Goal: Task Accomplishment & Management: Manage account settings

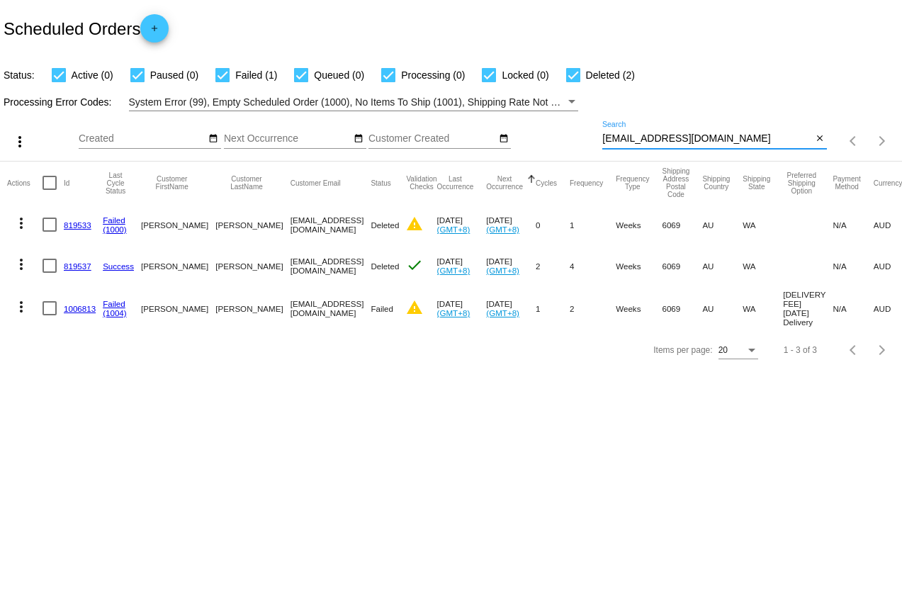
click at [590, 142] on div "more_vert Oct Jan Feb Mar [DATE]" at bounding box center [451, 136] width 902 height 50
type input "[EMAIL_ADDRESS][DOMAIN_NAME]"
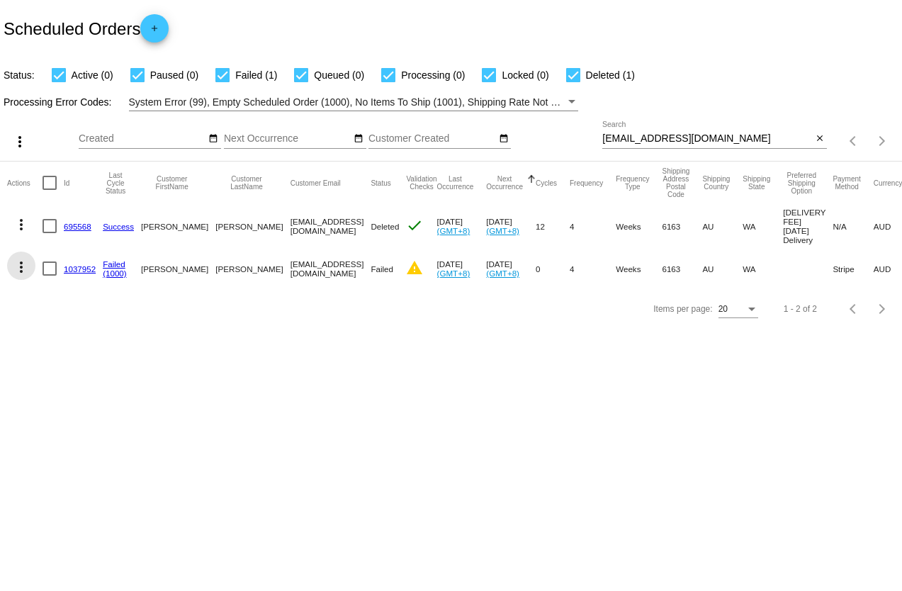
click at [21, 274] on mat-icon "more_vert" at bounding box center [21, 267] width 17 height 17
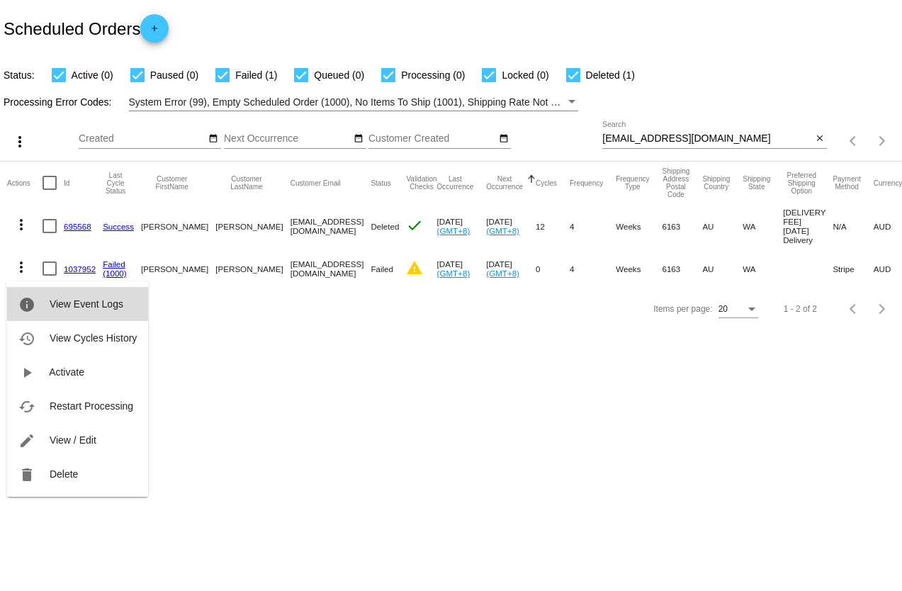
click at [65, 305] on span "View Event Logs" at bounding box center [87, 303] width 74 height 11
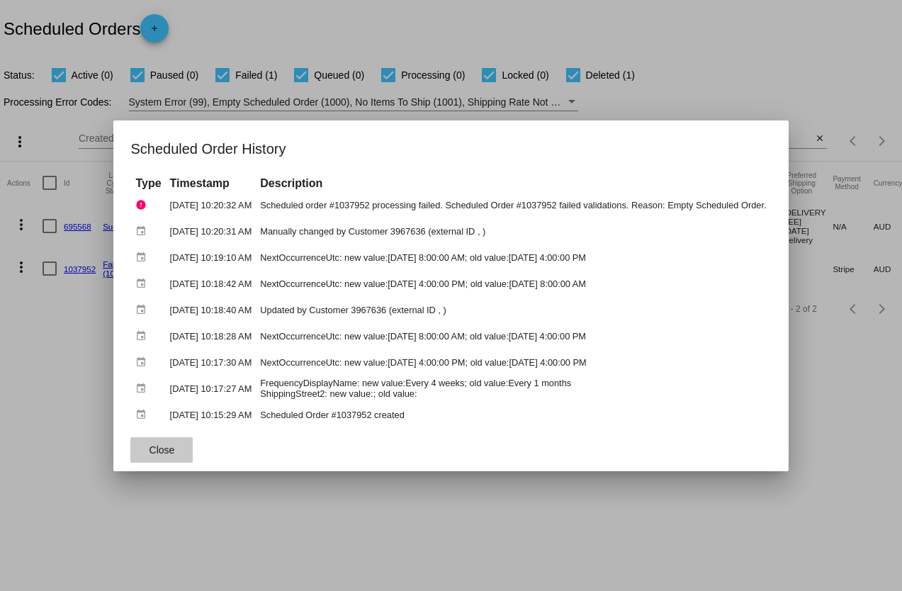
click at [150, 452] on span "Close" at bounding box center [163, 449] width 26 height 11
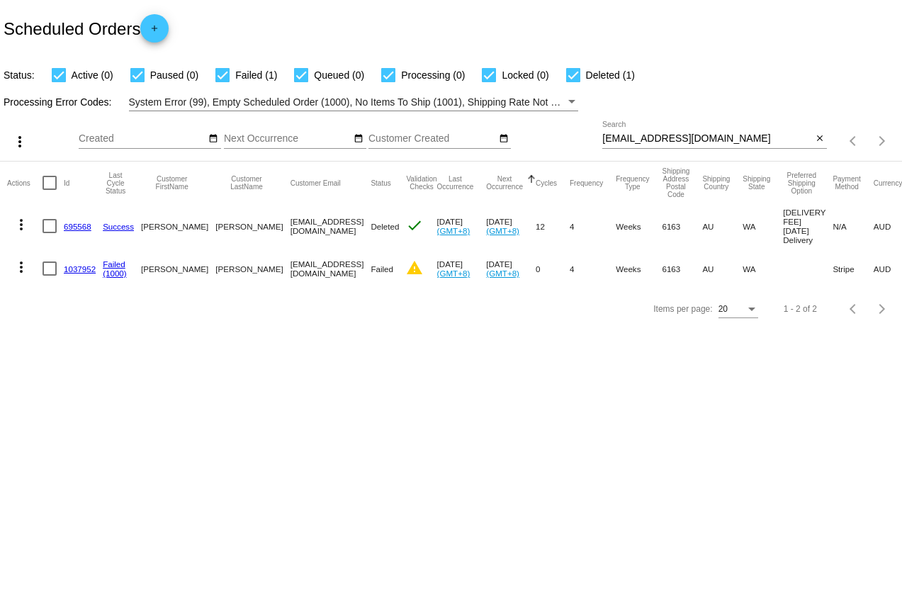
click at [21, 267] on mat-icon "more_vert" at bounding box center [21, 267] width 17 height 17
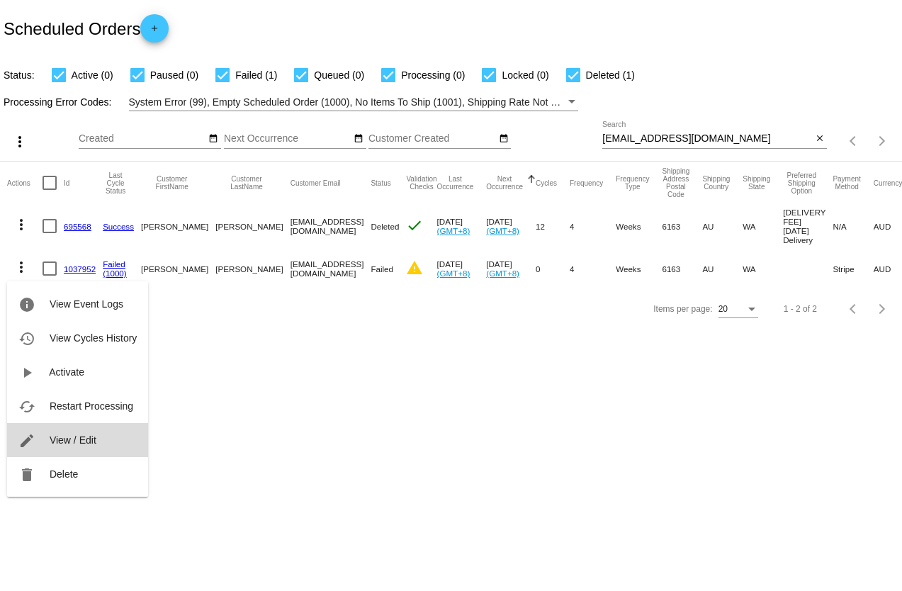
click at [94, 437] on span "View / Edit" at bounding box center [73, 440] width 47 height 11
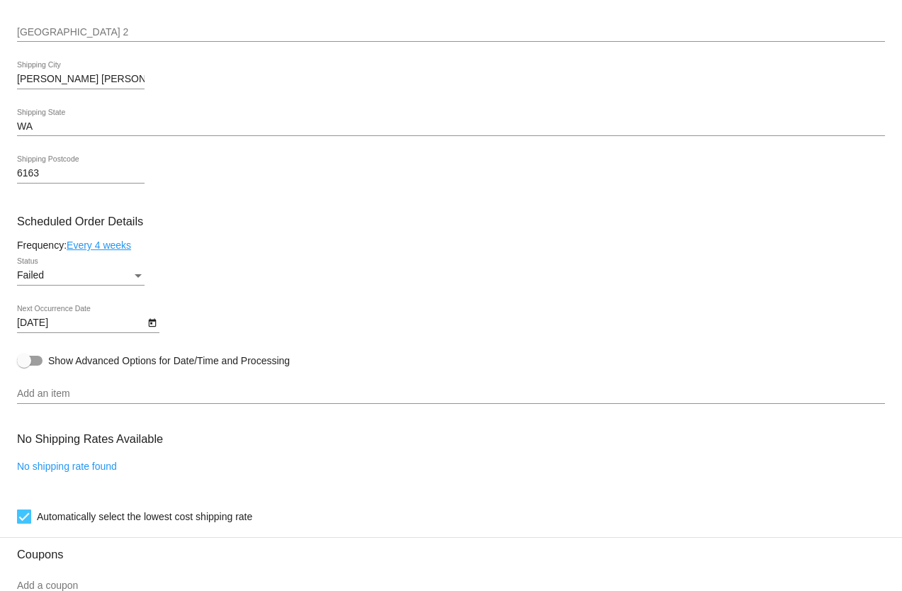
scroll to position [638, 0]
click at [151, 324] on icon "Open calendar" at bounding box center [152, 322] width 8 height 9
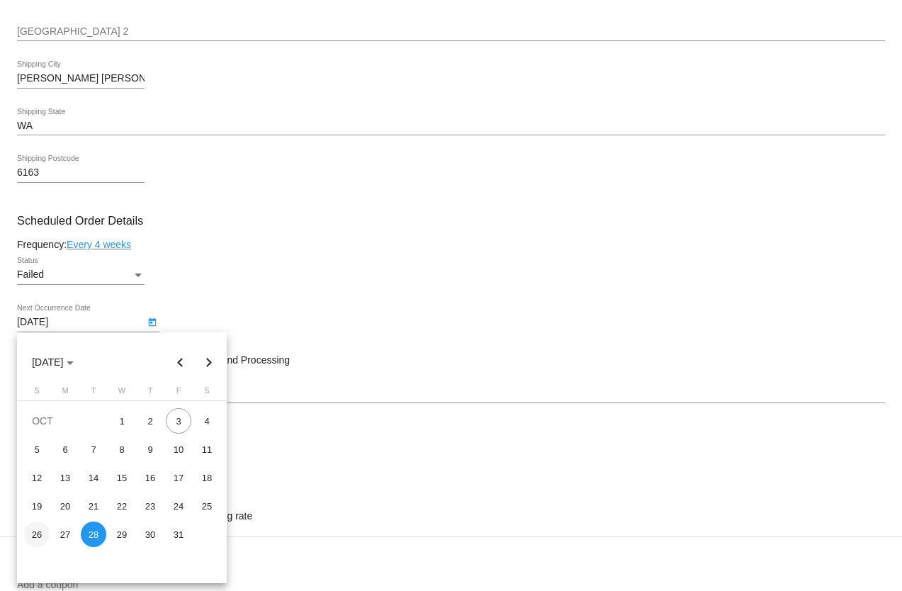
click at [38, 533] on div "26" at bounding box center [37, 535] width 26 height 26
type input "[DATE]"
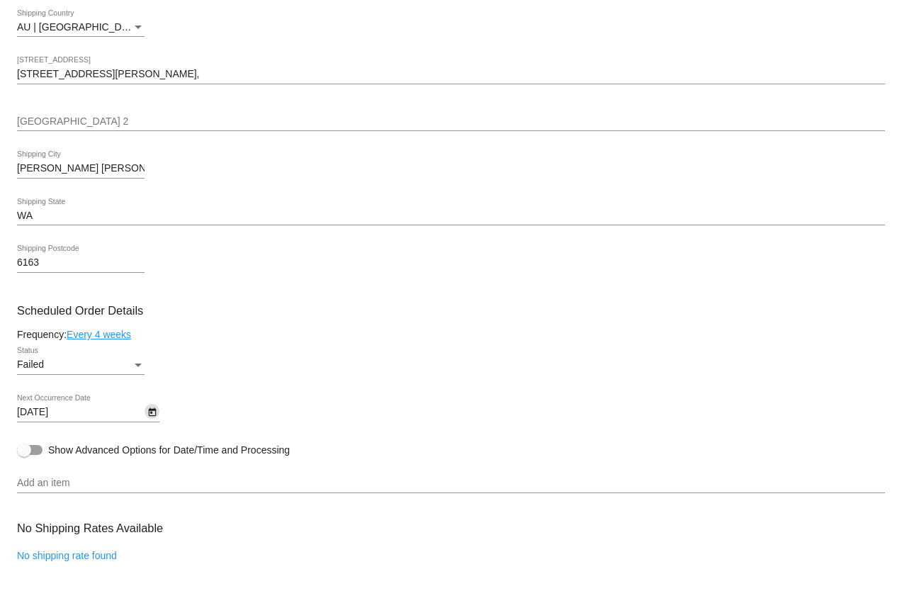
scroll to position [567, 0]
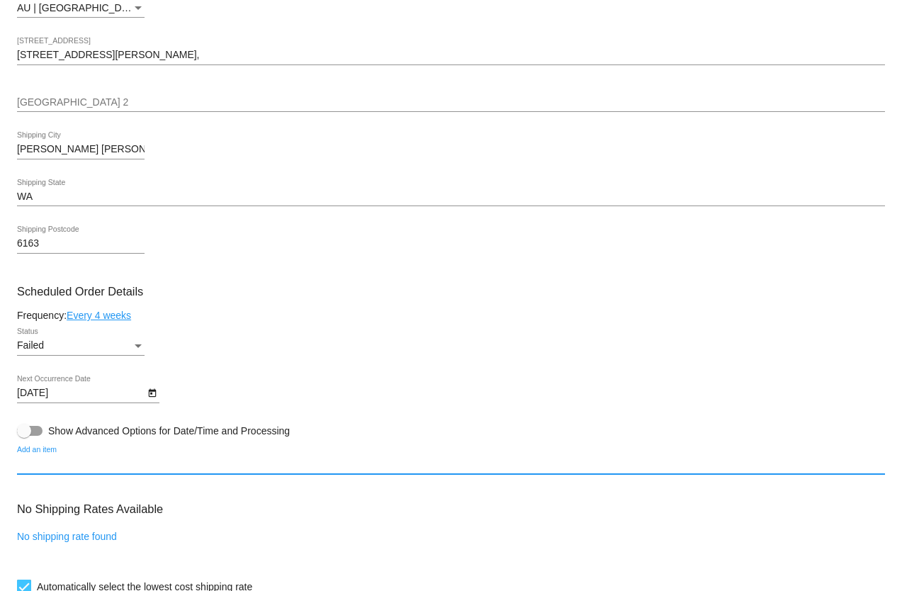
click at [75, 459] on input "Add an item" at bounding box center [451, 464] width 868 height 11
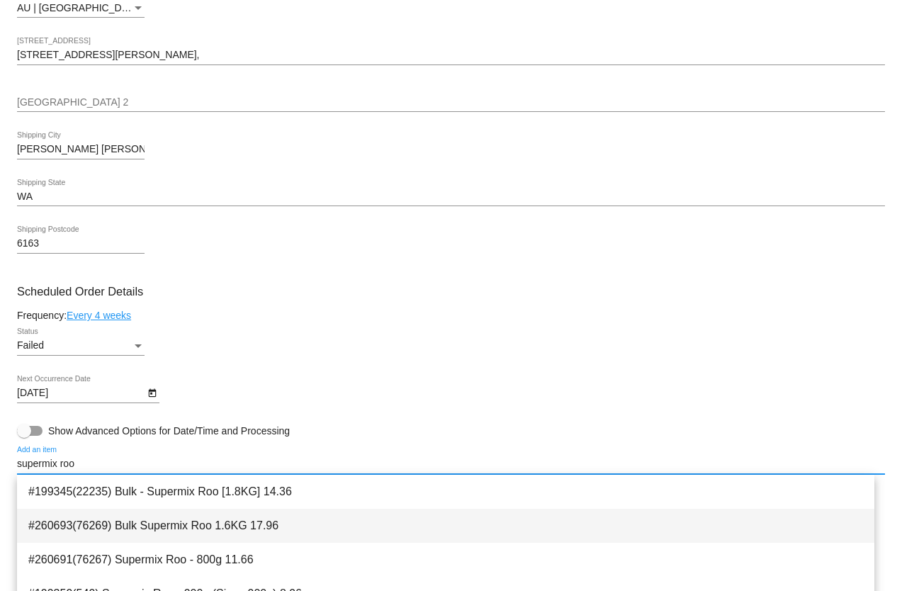
type input "supermix roo"
click at [138, 529] on span "#260693(76269) Bulk Supermix Roo 1.6KG 17.96" at bounding box center [445, 526] width 835 height 34
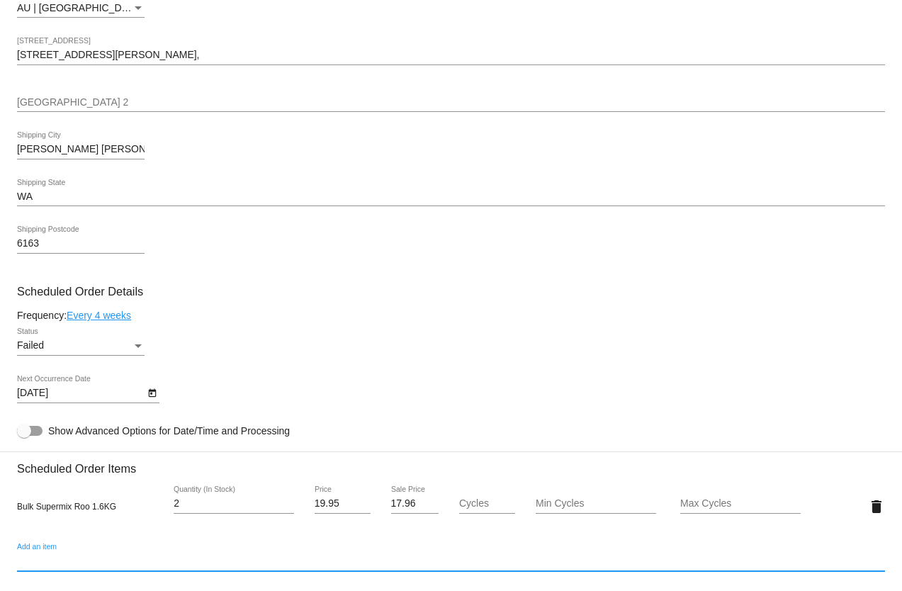
type input "2"
click at [282, 503] on input "2" at bounding box center [234, 503] width 120 height 11
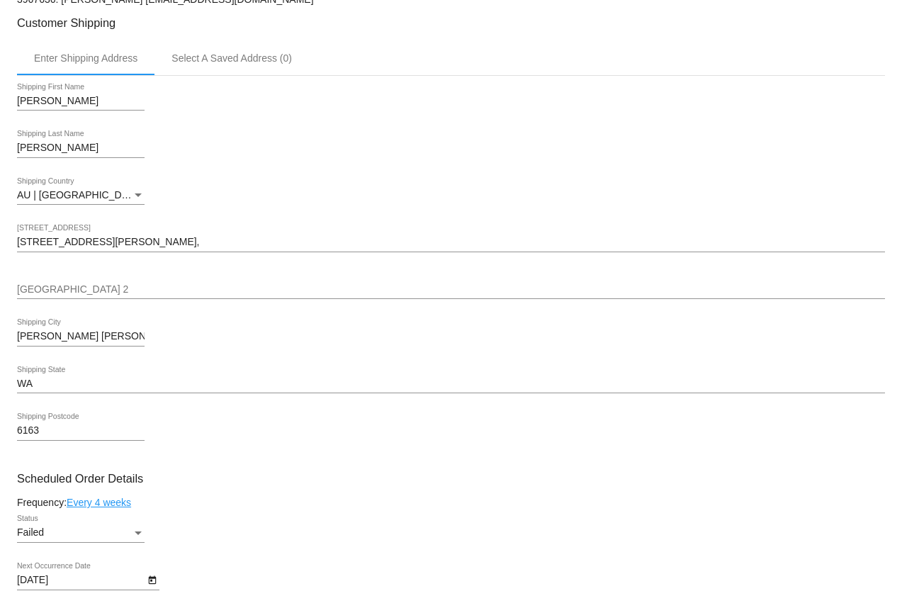
scroll to position [379, 0]
click at [137, 532] on div "Status" at bounding box center [138, 534] width 13 height 11
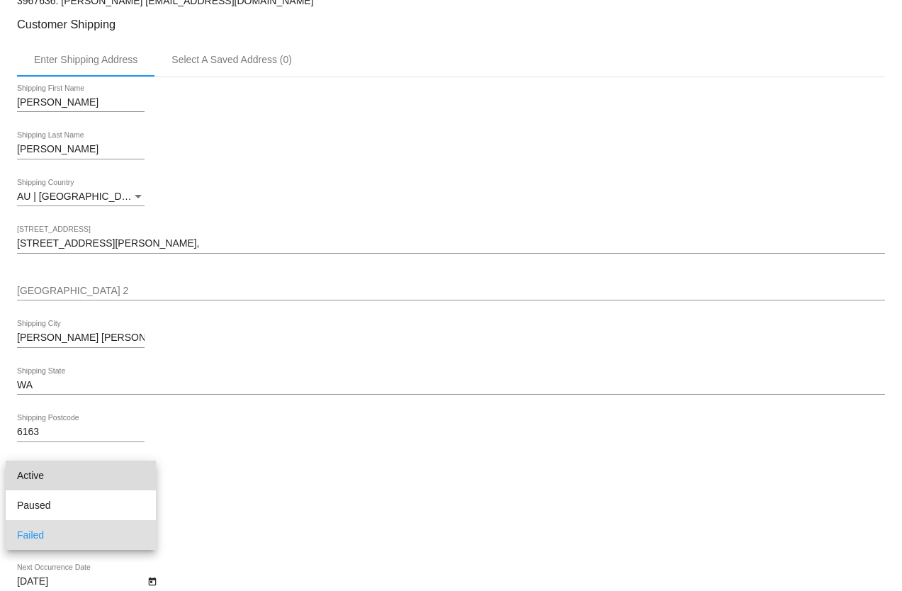
click at [108, 476] on span "Active" at bounding box center [81, 476] width 128 height 30
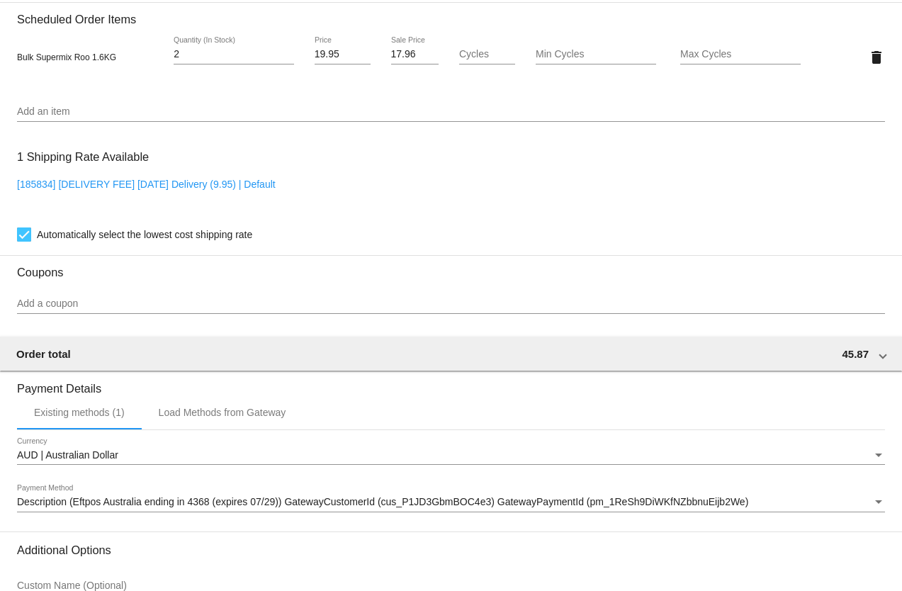
scroll to position [1158, 0]
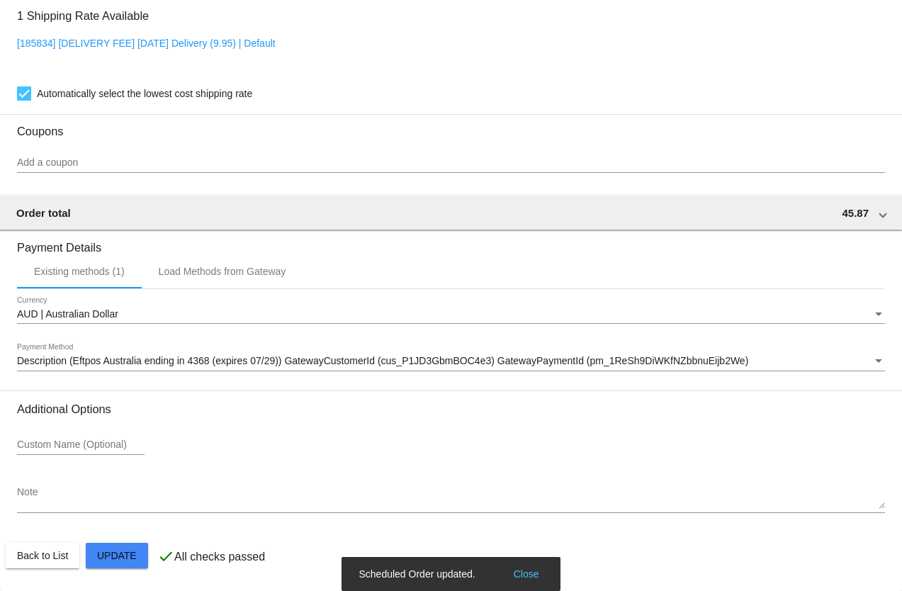
click at [532, 574] on button "Close" at bounding box center [527, 574] width 34 height 14
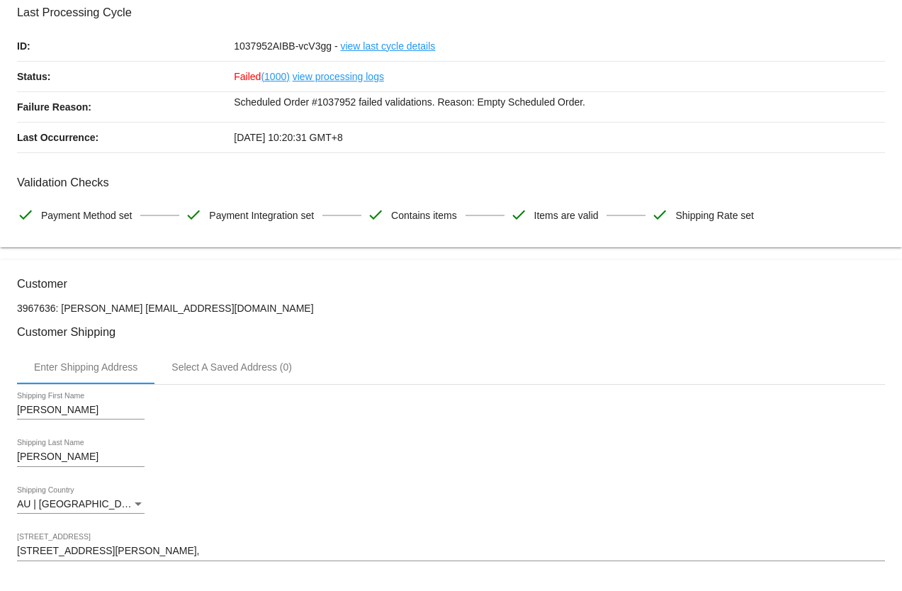
scroll to position [0, 0]
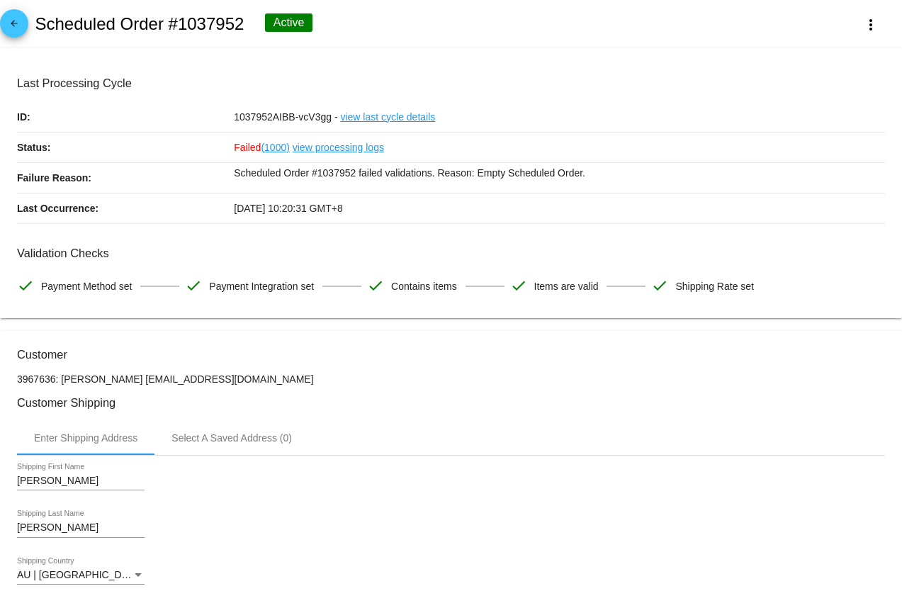
click at [17, 26] on mat-icon "arrow_back" at bounding box center [14, 26] width 17 height 17
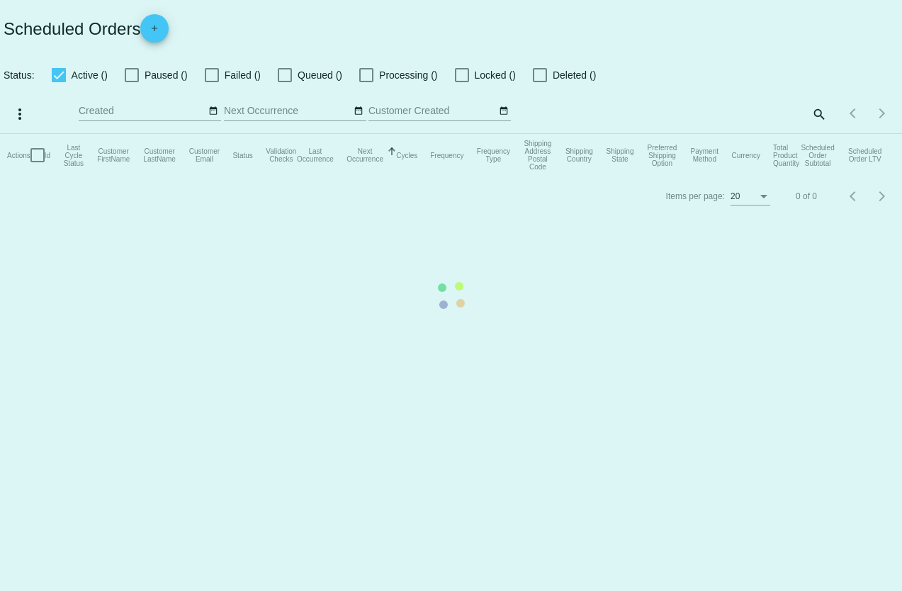
checkbox input "true"
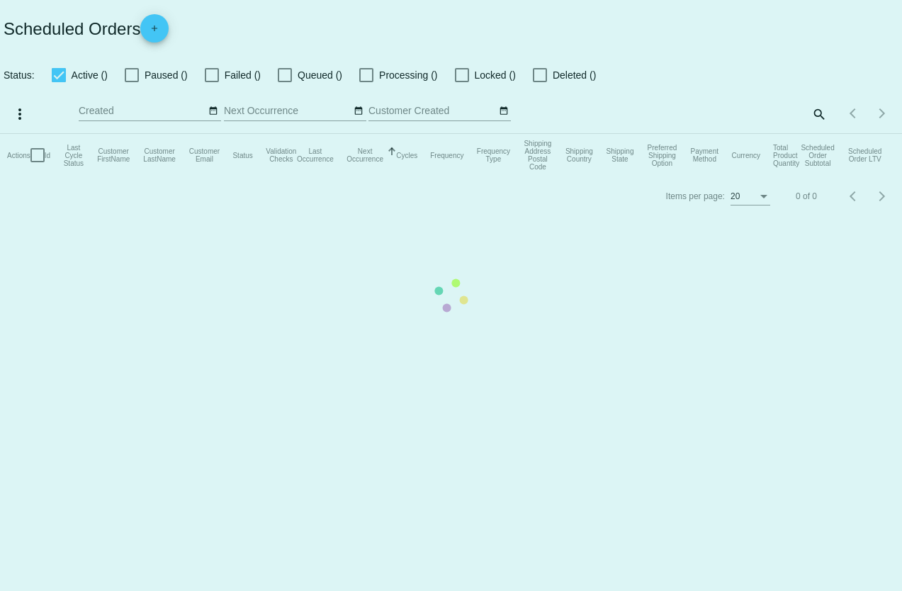
checkbox input "true"
